Goal: Find specific page/section: Find specific page/section

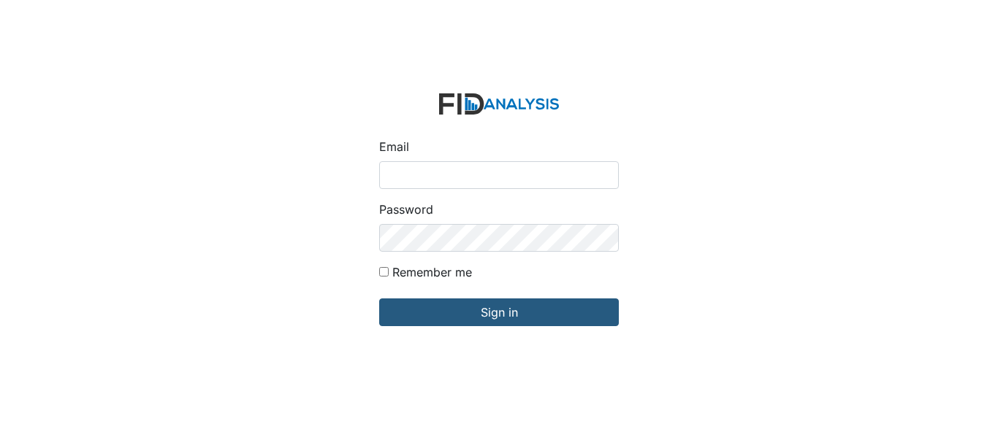
click at [430, 207] on div "Password" at bounding box center [499, 226] width 240 height 51
click at [430, 180] on input "Email" at bounding box center [499, 175] width 240 height 28
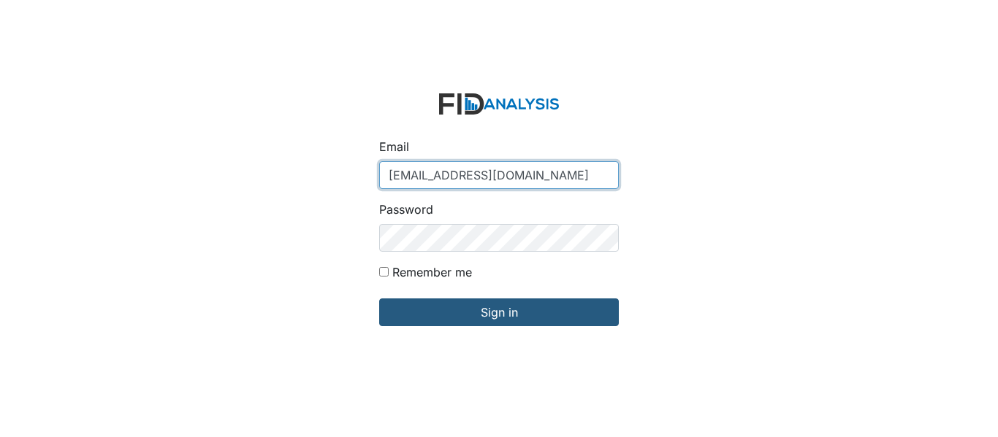
type input "[EMAIL_ADDRESS][DOMAIN_NAME]"
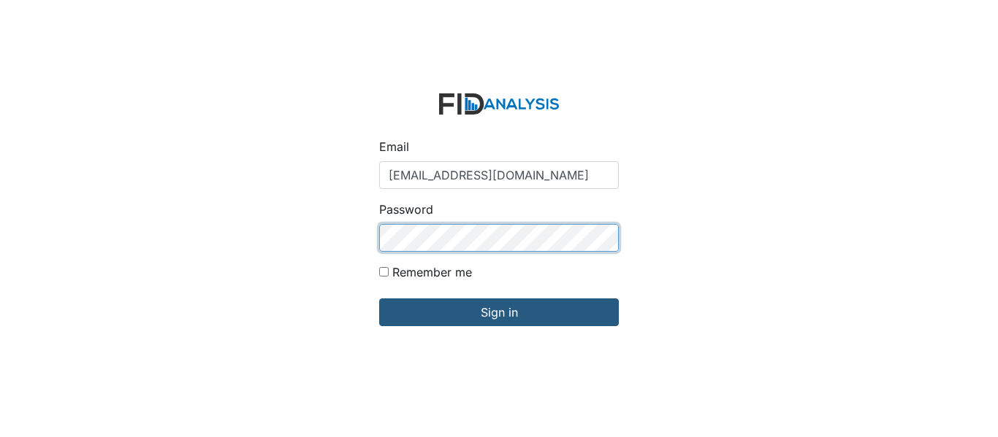
click at [379, 299] on input "Sign in" at bounding box center [499, 313] width 240 height 28
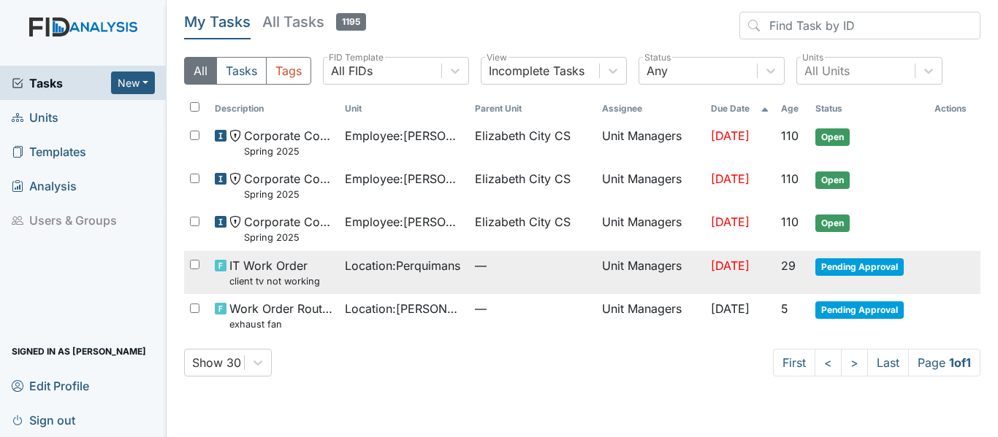
click at [861, 269] on span "Pending Approval" at bounding box center [859, 268] width 88 height 18
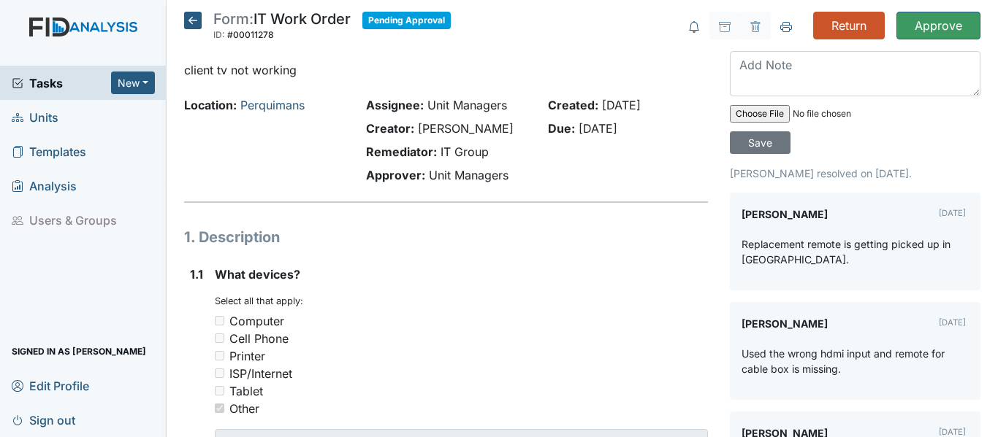
click at [196, 20] on icon at bounding box center [193, 21] width 18 height 18
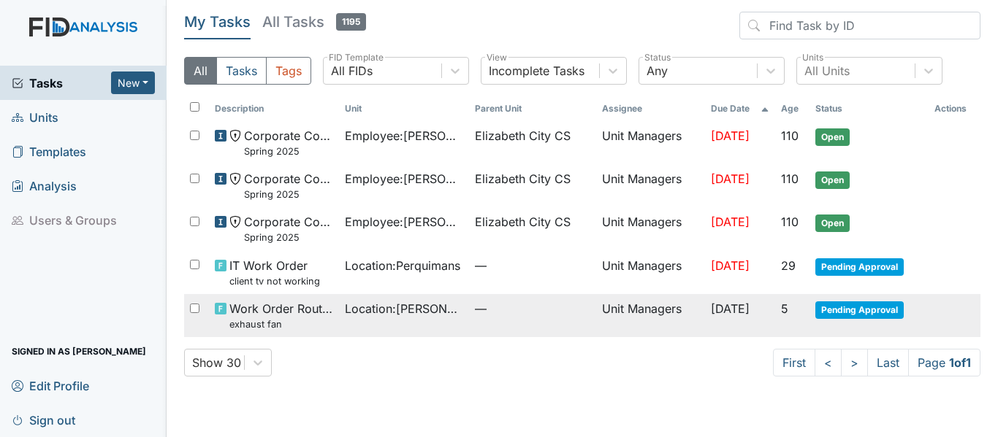
click at [861, 311] on span "Pending Approval" at bounding box center [859, 311] width 88 height 18
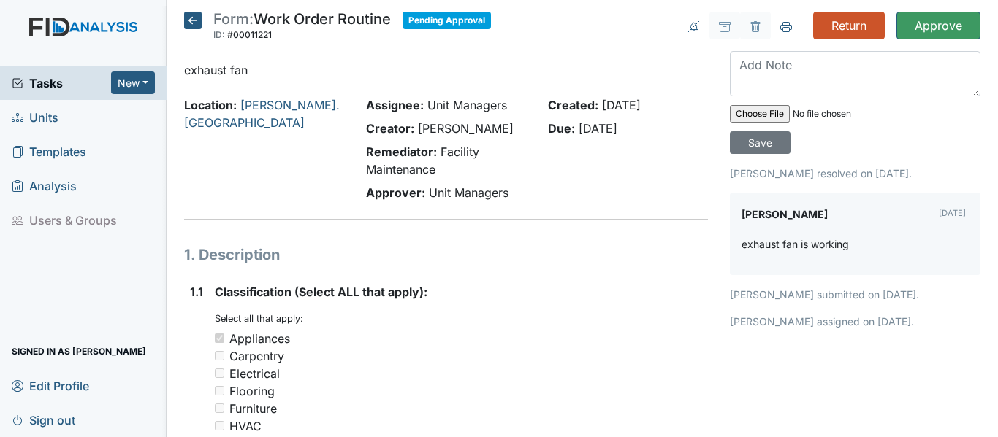
click at [189, 22] on icon at bounding box center [193, 21] width 18 height 18
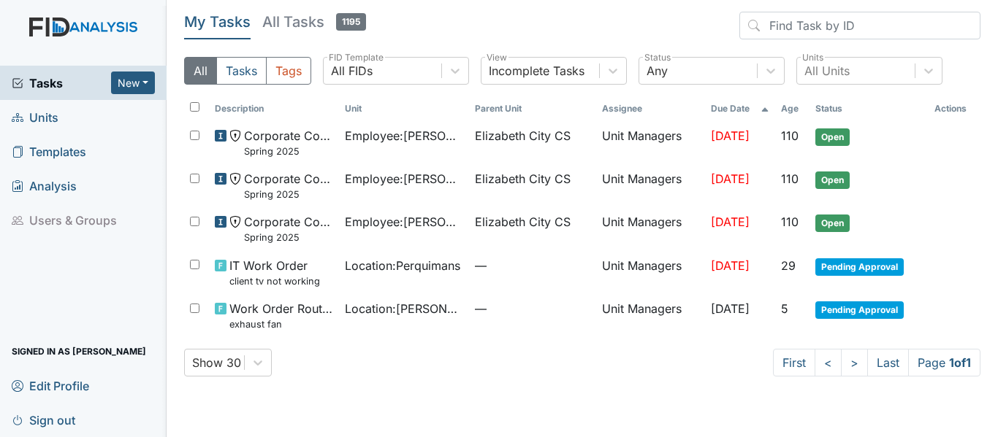
drag, startPoint x: 46, startPoint y: 112, endPoint x: 69, endPoint y: 111, distance: 22.7
click at [47, 112] on span "Units" at bounding box center [35, 117] width 47 height 23
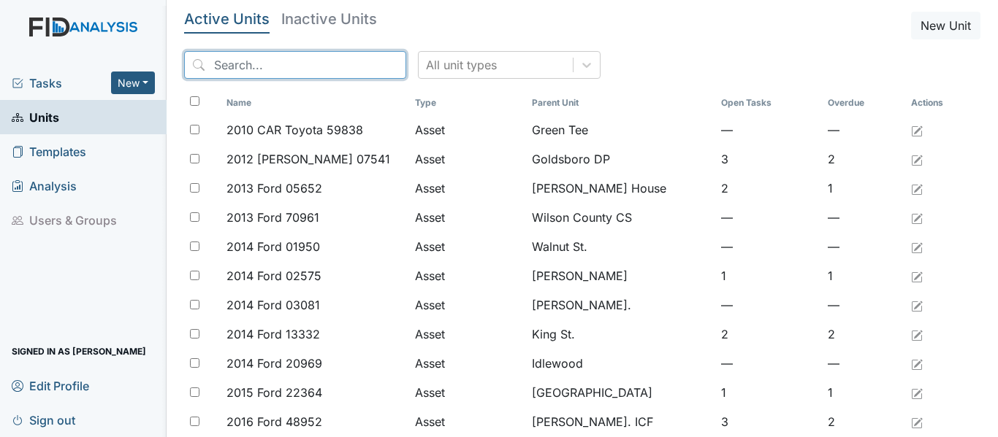
click at [257, 69] on input "search" at bounding box center [295, 65] width 222 height 28
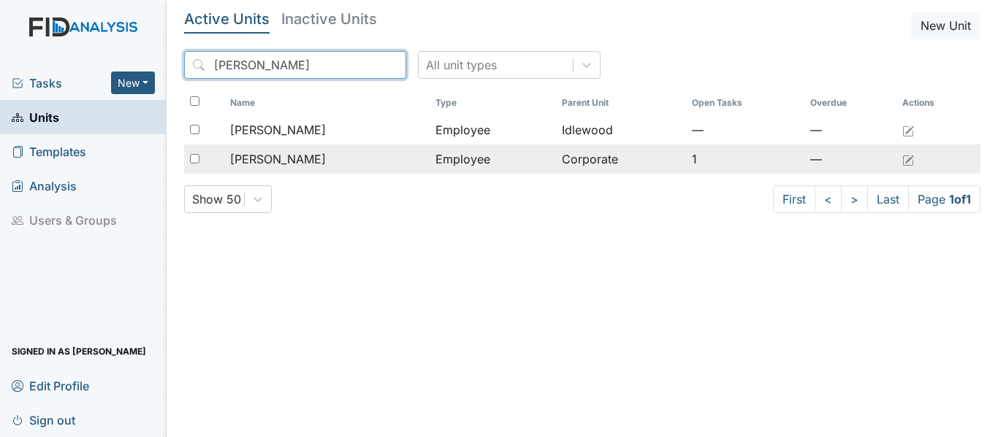
type input "winslow"
click at [259, 161] on span "[PERSON_NAME]" at bounding box center [278, 159] width 96 height 18
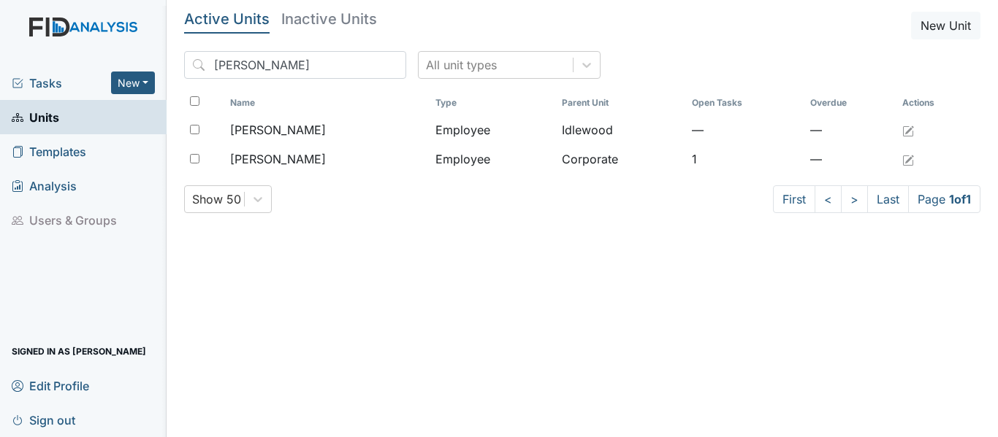
click at [39, 116] on span "Units" at bounding box center [35, 117] width 47 height 23
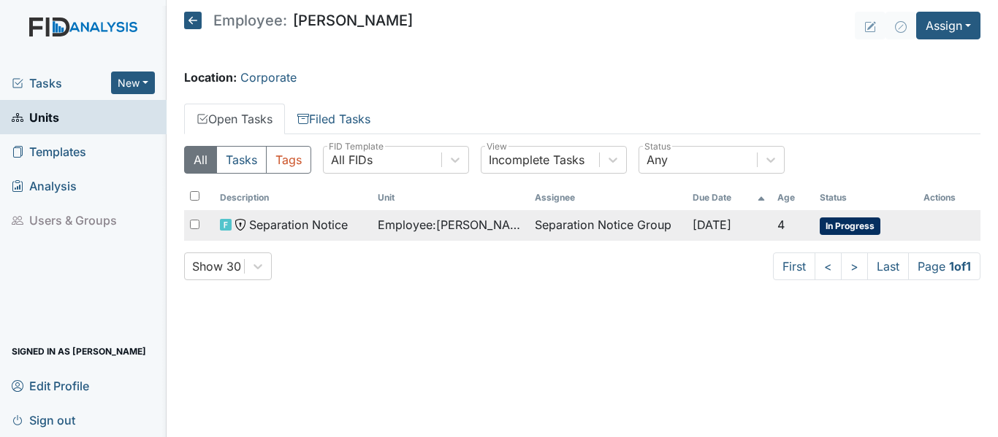
click at [858, 226] on span "In Progress" at bounding box center [849, 227] width 61 height 18
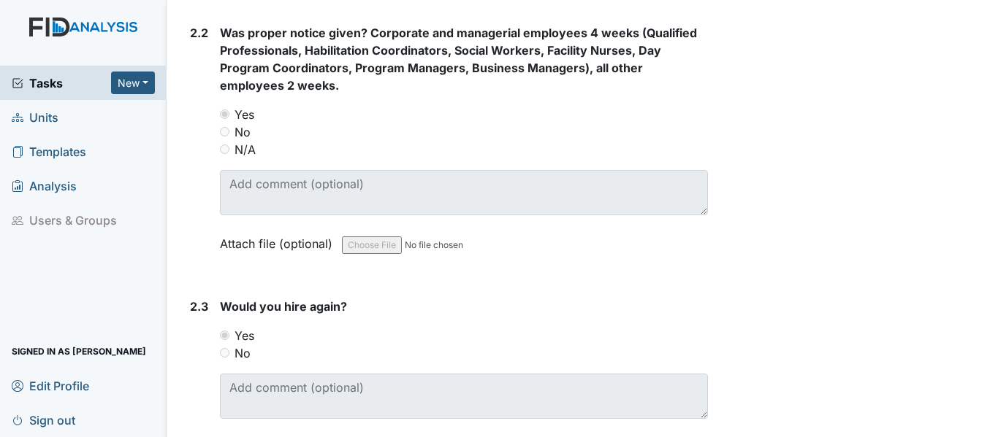
scroll to position [929, 0]
